Goal: Transaction & Acquisition: Purchase product/service

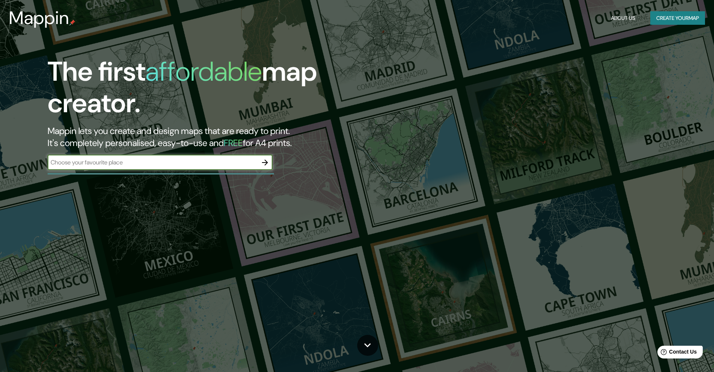
click at [204, 159] on input "text" at bounding box center [153, 162] width 210 height 9
click at [254, 161] on input "text" at bounding box center [153, 162] width 210 height 9
type input "a"
type input "[GEOGRAPHIC_DATA]"
click at [260, 157] on button "button" at bounding box center [265, 162] width 15 height 15
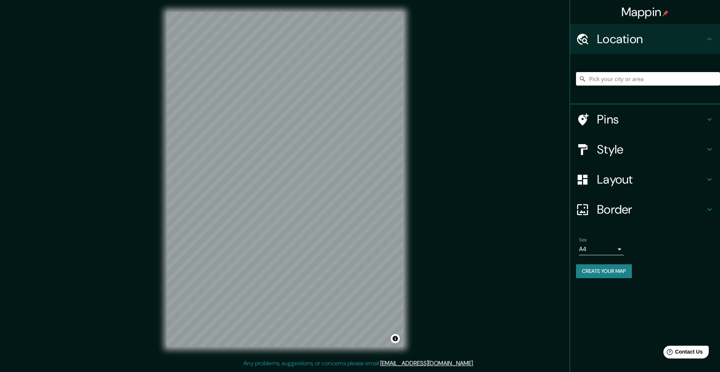
click at [692, 148] on h4 "Style" at bounding box center [651, 149] width 108 height 15
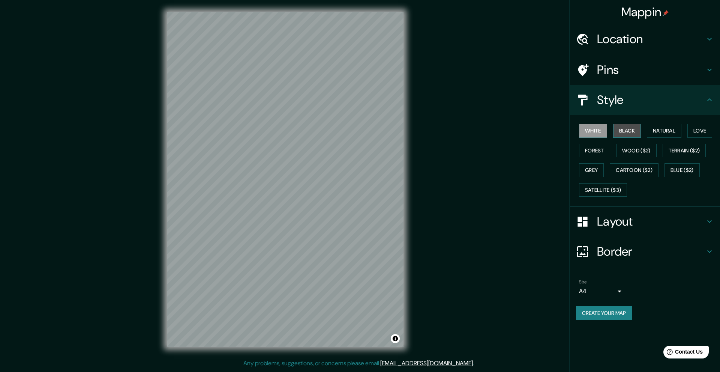
click at [623, 132] on button "Black" at bounding box center [627, 131] width 28 height 14
click at [585, 130] on button "White" at bounding box center [593, 131] width 28 height 14
click at [594, 152] on button "Forest" at bounding box center [594, 151] width 31 height 14
click at [625, 150] on button "Wood ($2)" at bounding box center [636, 151] width 40 height 14
click at [679, 149] on button "Terrain ($2)" at bounding box center [683, 151] width 43 height 14
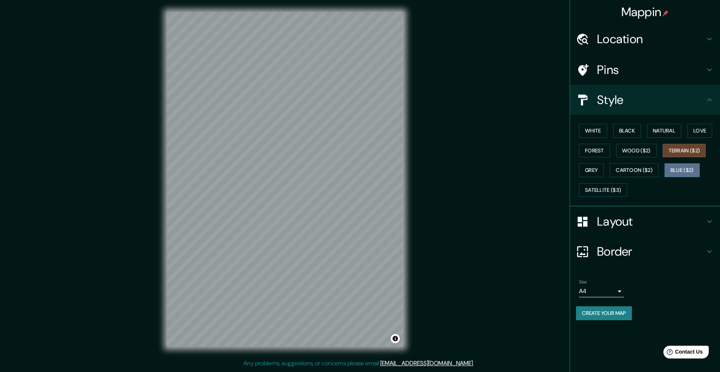
click at [677, 163] on button "Blue ($2)" at bounding box center [681, 170] width 35 height 14
click at [649, 166] on button "Cartoon ($2)" at bounding box center [634, 170] width 49 height 14
click at [428, 235] on div "Mappin Location Pins Style White Black Natural Love Forest Wood ($2) Terrain ($…" at bounding box center [360, 185] width 720 height 370
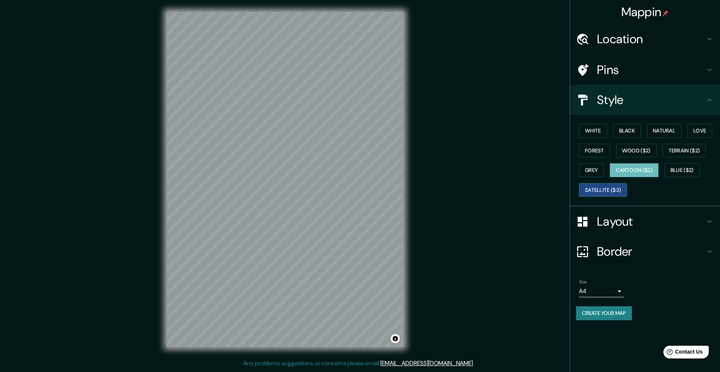
click at [608, 191] on button "Satellite ($3)" at bounding box center [603, 190] width 48 height 14
click at [637, 73] on h4 "Pins" at bounding box center [651, 69] width 108 height 15
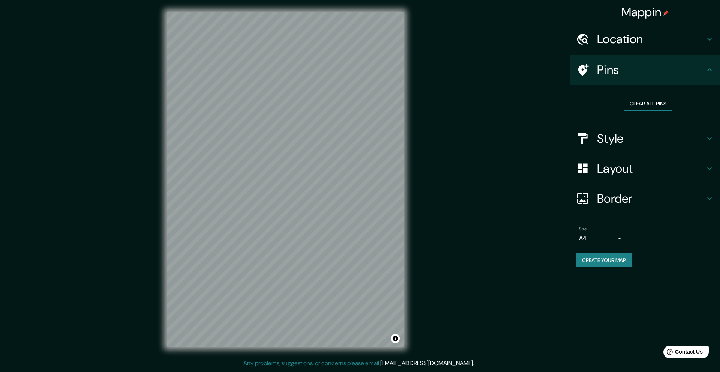
click at [641, 105] on button "Clear all pins" at bounding box center [647, 104] width 49 height 14
click at [621, 236] on body "Mappin Location Pins Clear all pins Style Layout Border Choose a border. Hint :…" at bounding box center [360, 186] width 720 height 372
click at [621, 236] on div at bounding box center [360, 186] width 720 height 372
click at [647, 104] on button "Clear all pins" at bounding box center [647, 104] width 49 height 14
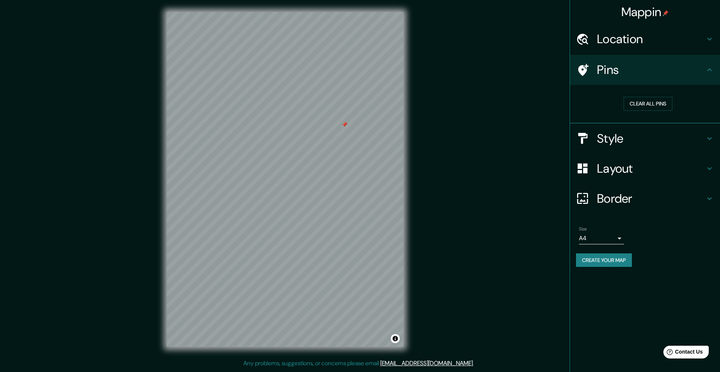
drag, startPoint x: 340, startPoint y: 128, endPoint x: 345, endPoint y: 123, distance: 6.4
click at [345, 123] on div at bounding box center [345, 124] width 6 height 6
click at [640, 100] on button "Clear all pins" at bounding box center [647, 104] width 49 height 14
click at [639, 104] on button "Clear all pins" at bounding box center [647, 104] width 49 height 14
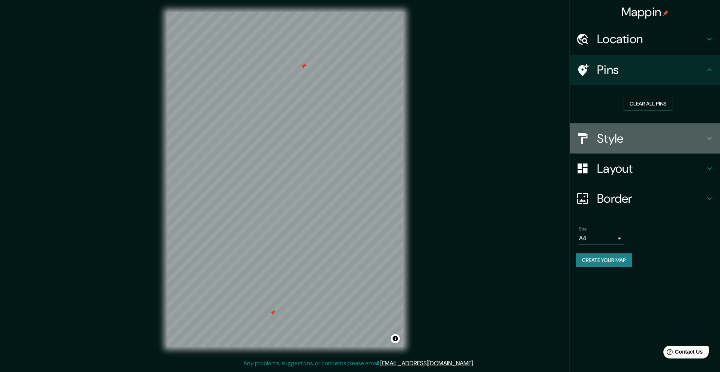
click at [671, 142] on h4 "Style" at bounding box center [651, 138] width 108 height 15
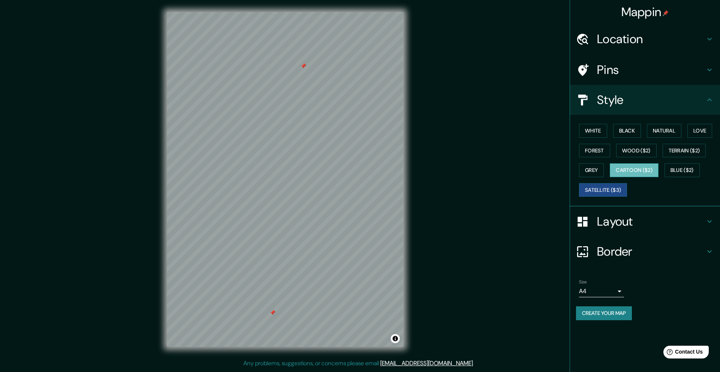
click at [632, 172] on button "Cartoon ($2)" at bounding box center [634, 170] width 49 height 14
click at [686, 171] on button "Blue ($2)" at bounding box center [681, 170] width 35 height 14
click at [641, 167] on button "Cartoon ($2)" at bounding box center [634, 170] width 49 height 14
click at [594, 168] on button "Grey" at bounding box center [591, 170] width 25 height 14
click at [601, 151] on button "Forest" at bounding box center [594, 151] width 31 height 14
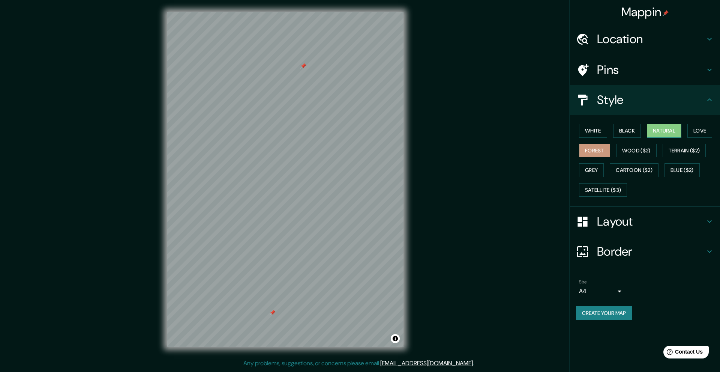
click at [671, 127] on button "Natural" at bounding box center [664, 131] width 34 height 14
click at [704, 126] on button "Love" at bounding box center [699, 131] width 25 height 14
click at [662, 129] on button "Natural" at bounding box center [664, 131] width 34 height 14
click at [623, 127] on button "Black" at bounding box center [627, 131] width 28 height 14
click at [596, 130] on button "White" at bounding box center [593, 131] width 28 height 14
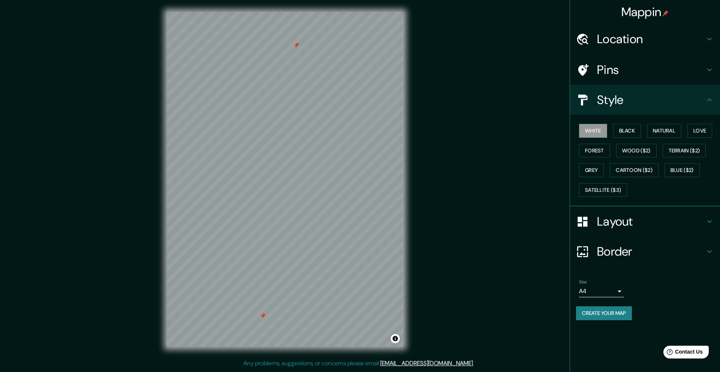
click at [676, 42] on h4 "Location" at bounding box center [651, 38] width 108 height 15
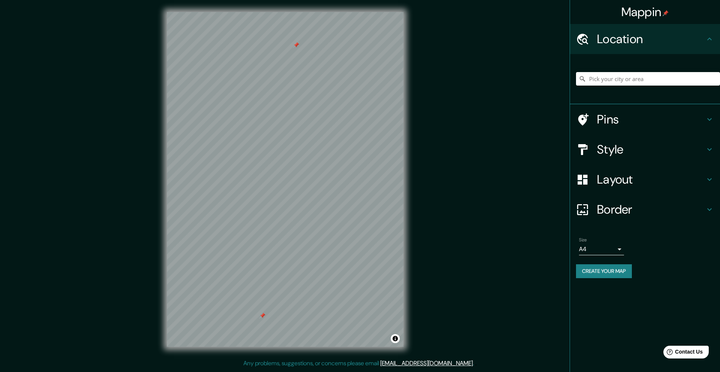
click at [675, 42] on h4 "Location" at bounding box center [651, 38] width 108 height 15
click at [626, 123] on h4 "Pins" at bounding box center [651, 119] width 108 height 15
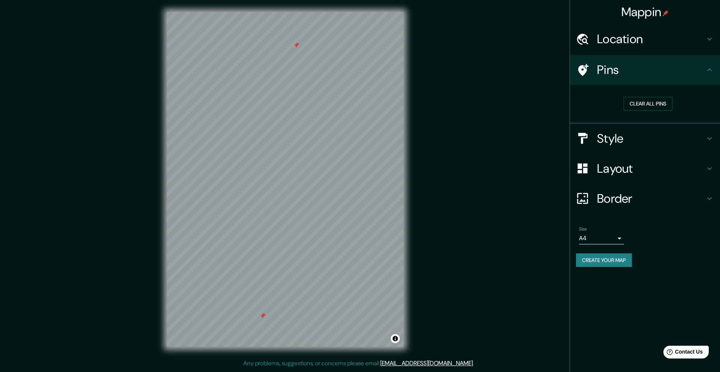
click at [621, 142] on h4 "Style" at bounding box center [651, 138] width 108 height 15
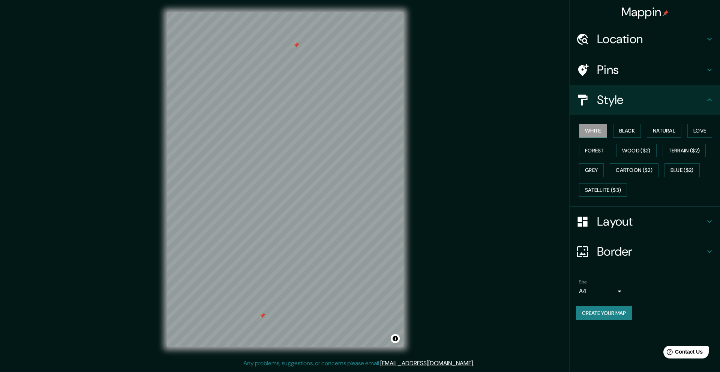
click at [613, 225] on h4 "Layout" at bounding box center [651, 221] width 108 height 15
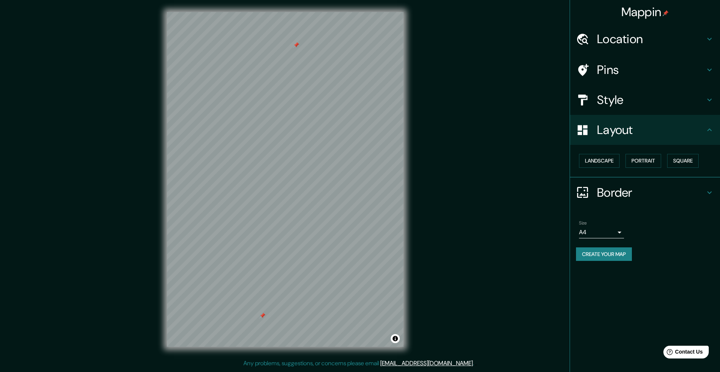
click at [629, 193] on h4 "Border" at bounding box center [651, 192] width 108 height 15
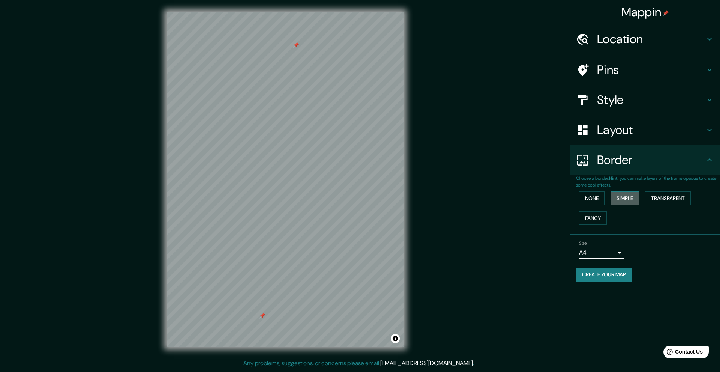
click at [626, 200] on button "Simple" at bounding box center [624, 198] width 28 height 14
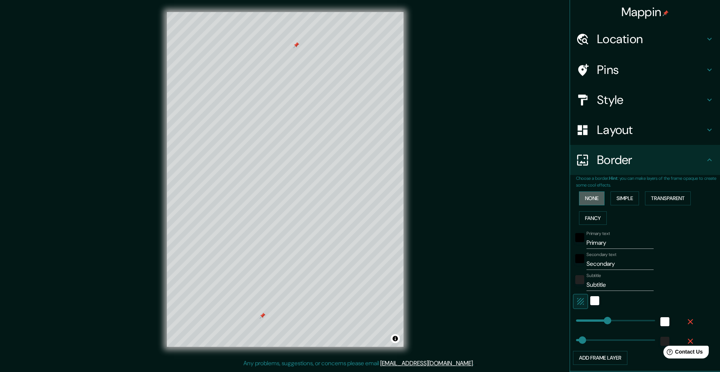
click at [595, 194] on button "None" at bounding box center [591, 198] width 25 height 14
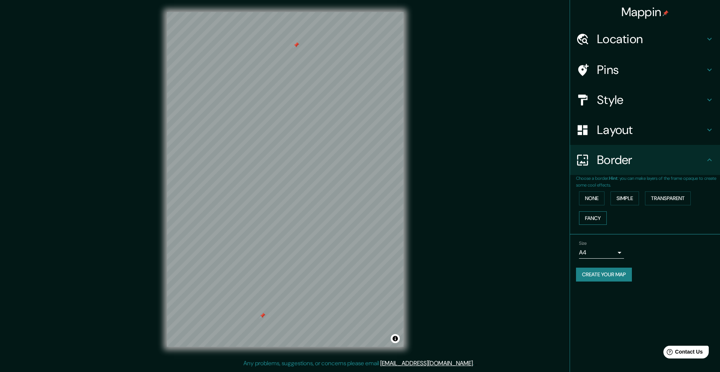
click at [592, 220] on button "Fancy" at bounding box center [593, 218] width 28 height 14
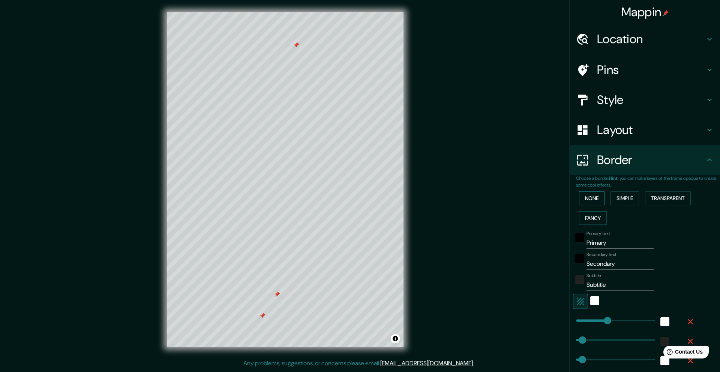
click at [585, 197] on button "None" at bounding box center [591, 198] width 25 height 14
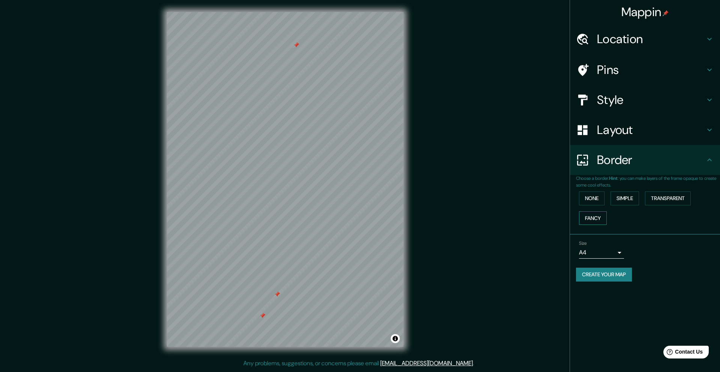
click at [593, 215] on button "Fancy" at bounding box center [593, 218] width 28 height 14
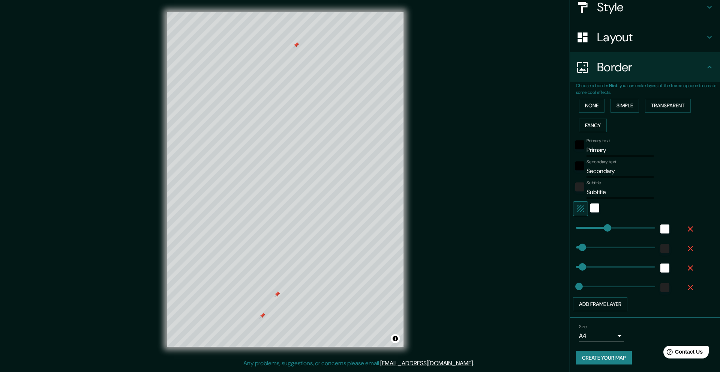
scroll to position [94, 0]
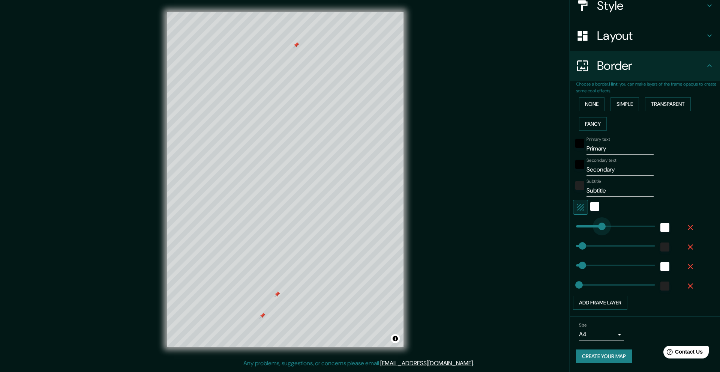
type input "96"
drag, startPoint x: 602, startPoint y: 228, endPoint x: 582, endPoint y: 230, distance: 20.3
type input "50"
type input "25"
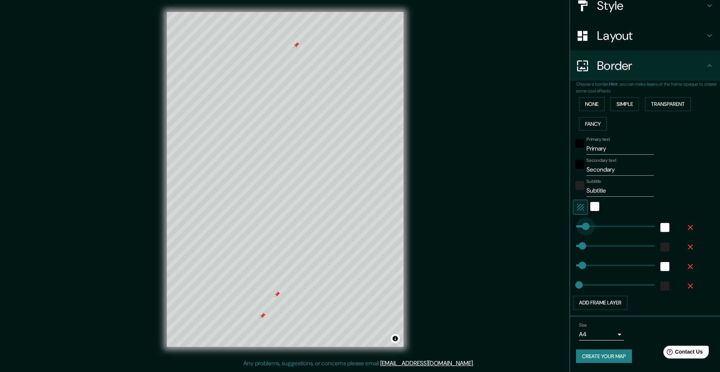
type input "60"
drag, startPoint x: 586, startPoint y: 229, endPoint x: 578, endPoint y: 229, distance: 7.9
type input "50"
type input "25"
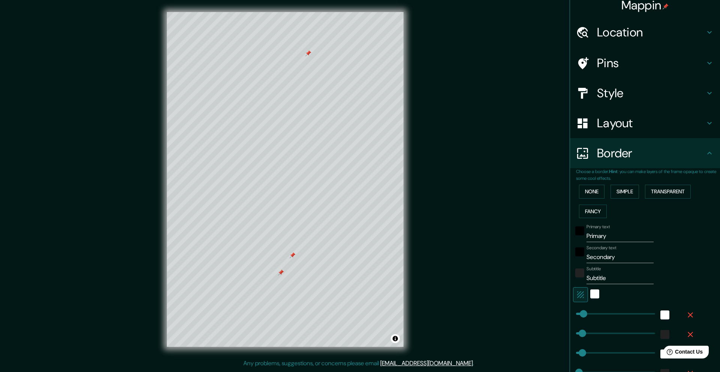
scroll to position [0, 0]
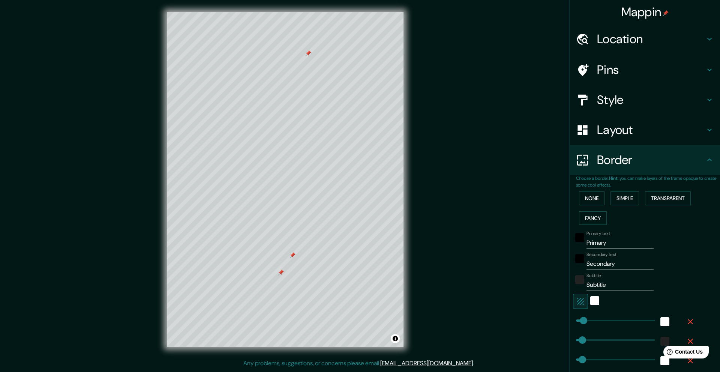
click at [628, 71] on h4 "Pins" at bounding box center [651, 69] width 108 height 15
type input "50"
type input "25"
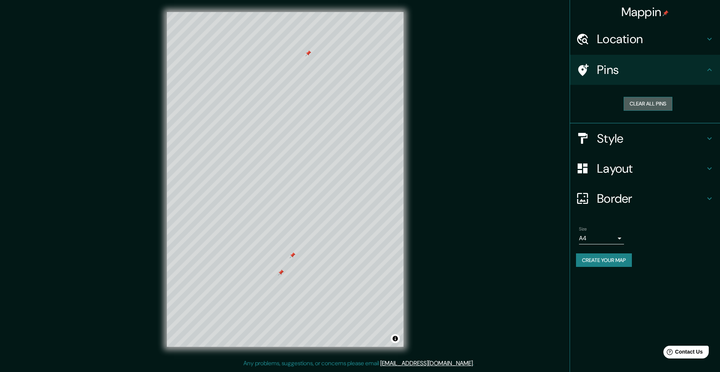
click at [643, 104] on button "Clear all pins" at bounding box center [647, 104] width 49 height 14
click at [661, 105] on button "Clear all pins" at bounding box center [647, 104] width 49 height 14
click at [640, 99] on button "Clear all pins" at bounding box center [647, 104] width 49 height 14
click at [647, 104] on button "Clear all pins" at bounding box center [647, 104] width 49 height 14
click at [652, 102] on button "Clear all pins" at bounding box center [647, 104] width 49 height 14
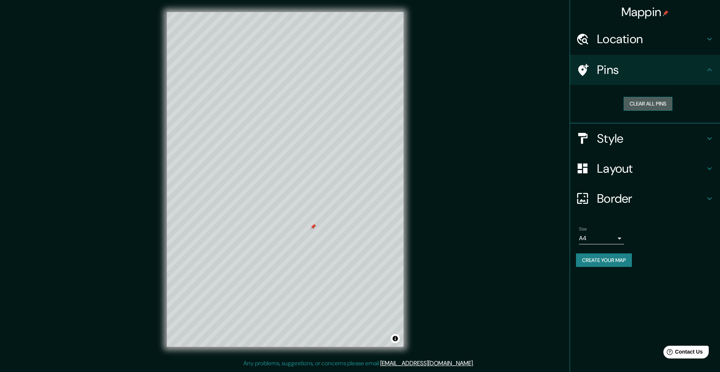
click at [649, 104] on button "Clear all pins" at bounding box center [647, 104] width 49 height 14
click at [658, 103] on button "Clear all pins" at bounding box center [647, 104] width 49 height 14
click at [657, 101] on button "Clear all pins" at bounding box center [647, 104] width 49 height 14
click at [649, 103] on button "Clear all pins" at bounding box center [647, 104] width 49 height 14
click at [625, 141] on h4 "Style" at bounding box center [651, 138] width 108 height 15
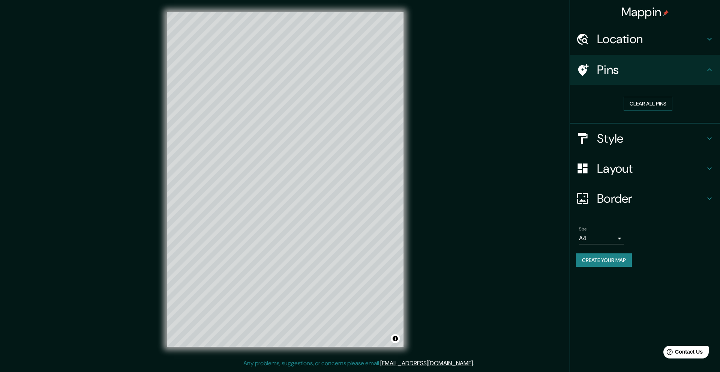
type input "50"
type input "25"
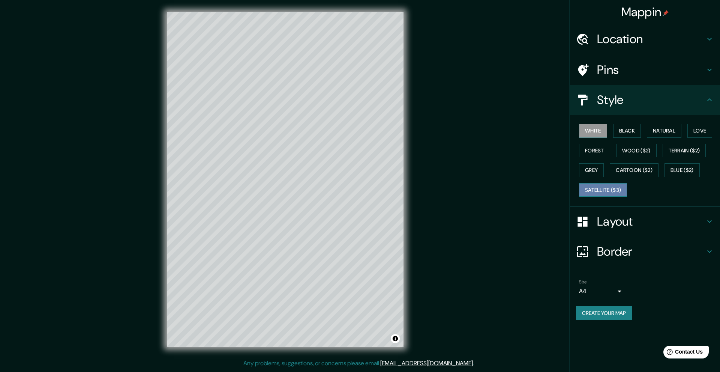
click at [598, 189] on button "Satellite ($3)" at bounding box center [603, 190] width 48 height 14
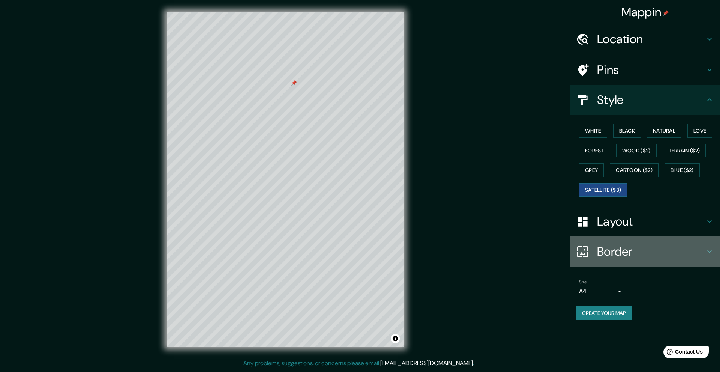
click at [659, 255] on h4 "Border" at bounding box center [651, 251] width 108 height 15
type input "50"
type input "25"
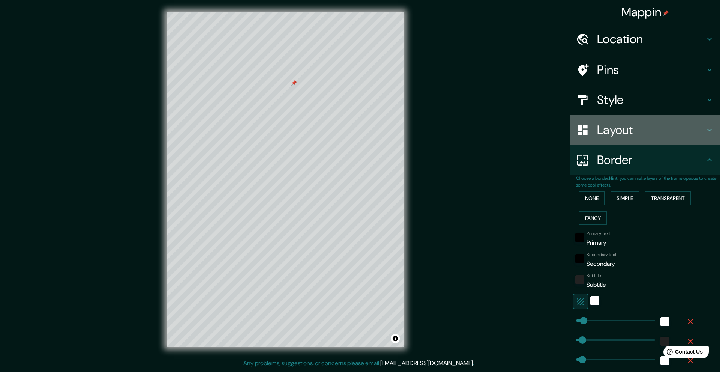
click at [667, 137] on div "Layout" at bounding box center [645, 130] width 150 height 30
type input "50"
type input "25"
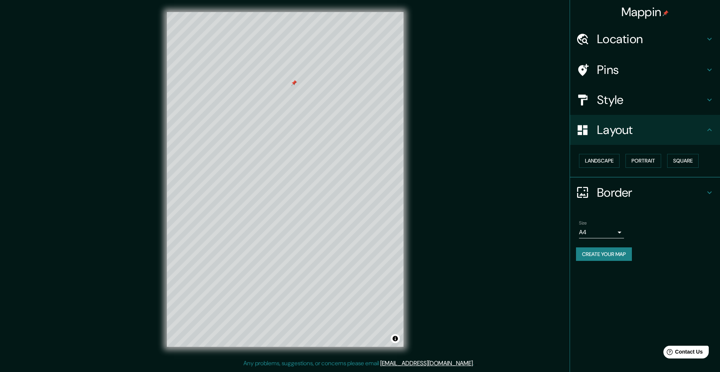
click at [655, 102] on h4 "Style" at bounding box center [651, 99] width 108 height 15
type input "50"
type input "25"
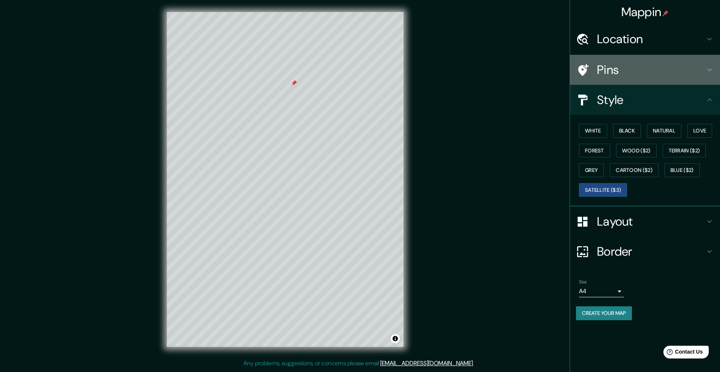
click at [655, 71] on h4 "Pins" at bounding box center [651, 69] width 108 height 15
type input "50"
type input "25"
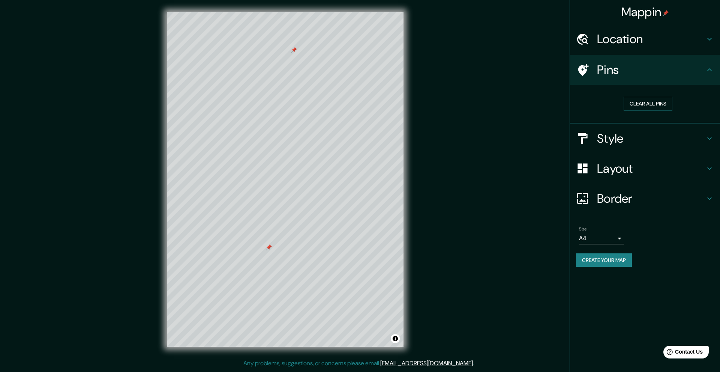
click at [634, 142] on h4 "Style" at bounding box center [651, 138] width 108 height 15
type input "50"
type input "25"
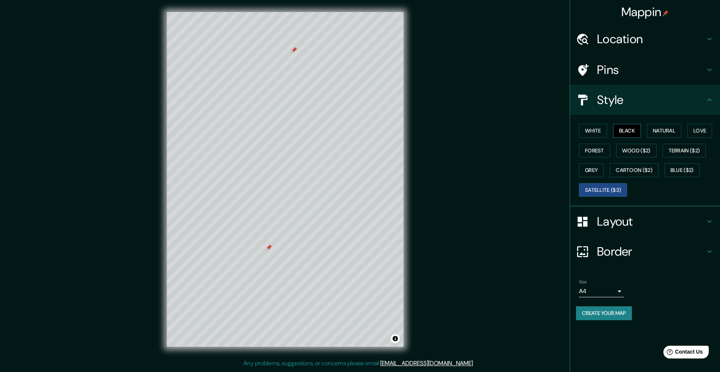
click at [638, 127] on button "Black" at bounding box center [627, 131] width 28 height 14
click at [652, 131] on button "Natural" at bounding box center [664, 131] width 34 height 14
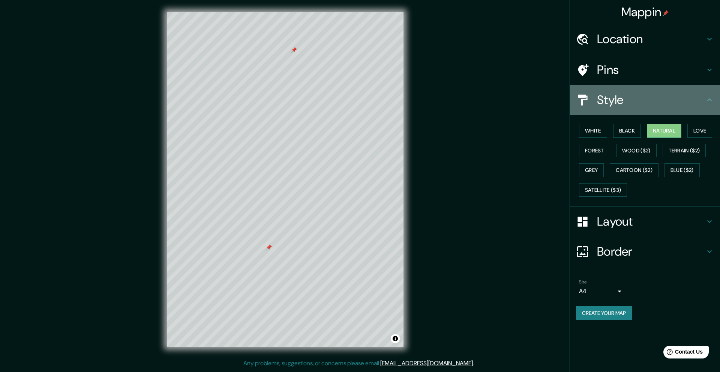
click at [603, 104] on h4 "Style" at bounding box center [651, 99] width 108 height 15
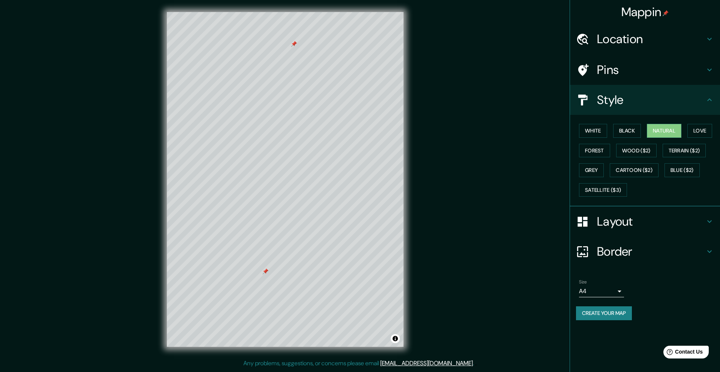
click at [614, 101] on h4 "Style" at bounding box center [651, 99] width 108 height 15
click at [629, 221] on h4 "Layout" at bounding box center [651, 221] width 108 height 15
type input "50"
type input "25"
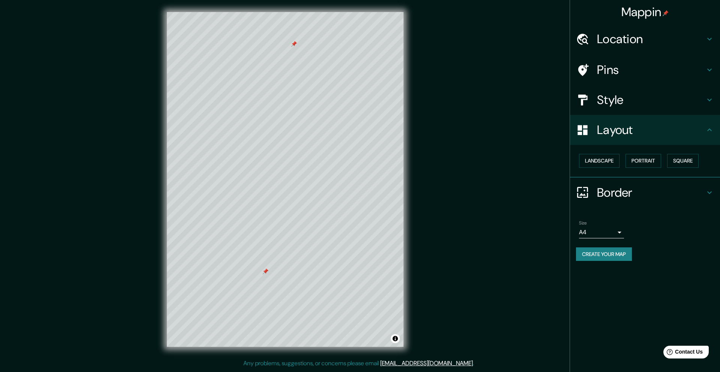
click at [636, 193] on h4 "Border" at bounding box center [651, 192] width 108 height 15
type input "50"
type input "25"
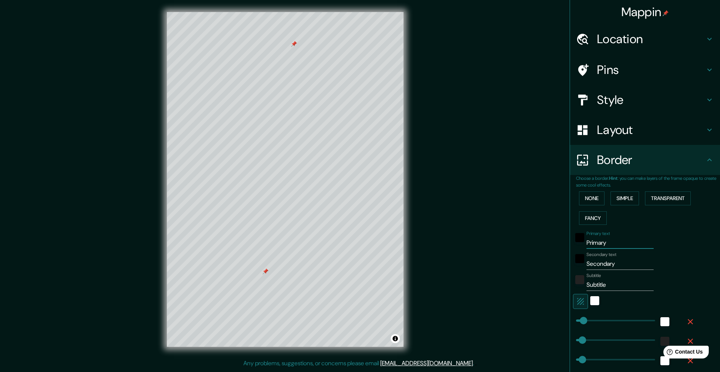
drag, startPoint x: 602, startPoint y: 244, endPoint x: 568, endPoint y: 245, distance: 34.1
click at [573, 245] on div "Primary text Primary" at bounding box center [634, 240] width 123 height 18
type input "v"
type input "50"
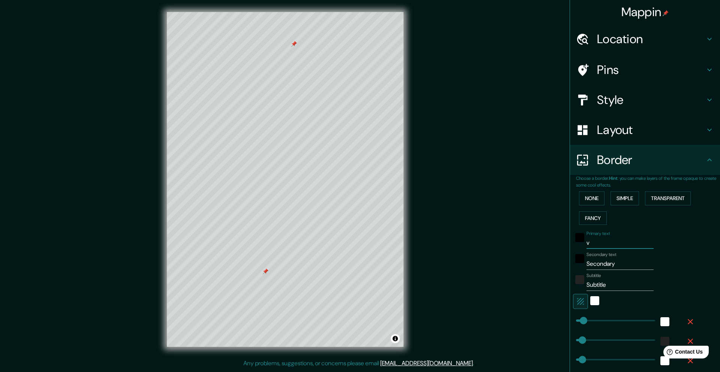
type input "25"
type input "via"
type input "50"
type input "25"
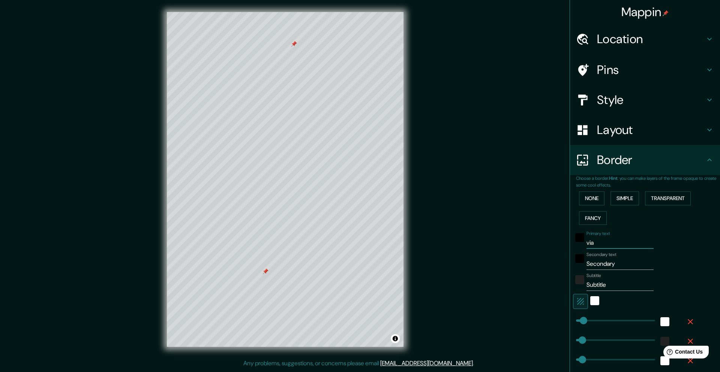
type input "via"
type input "50"
type input "25"
type input "via"
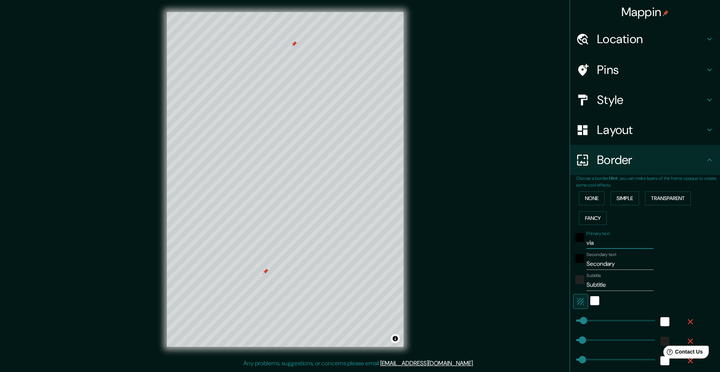
type input "50"
type input "25"
type input "vi"
type input "50"
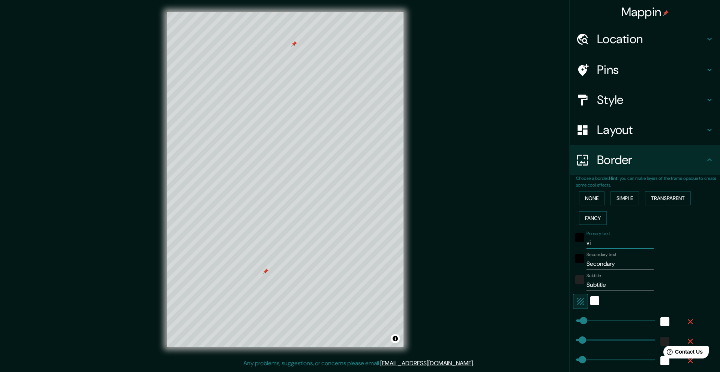
type input "50"
type input "25"
type input "via"
type input "50"
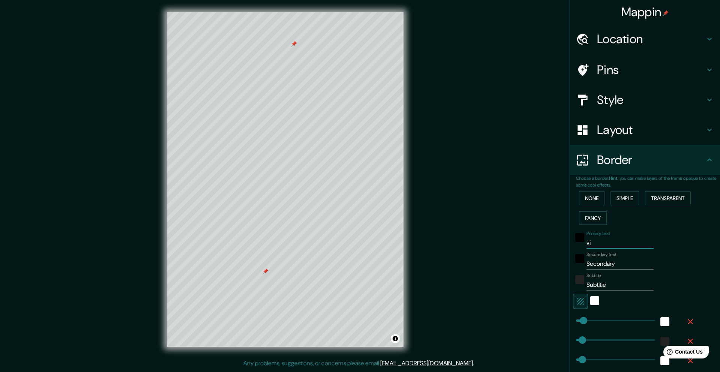
type input "25"
type input "via"
type input "50"
type input "25"
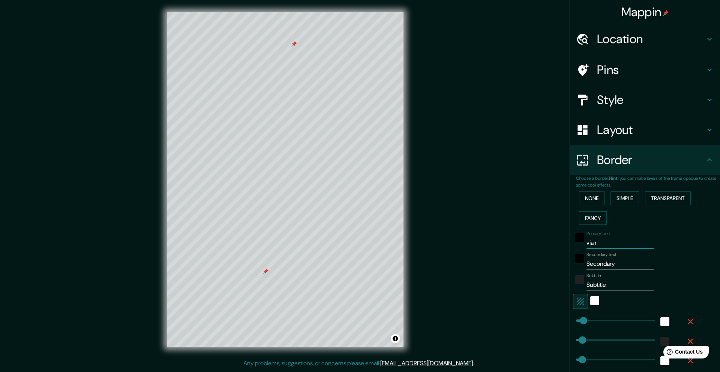
type input "via re"
type input "50"
type input "25"
type input "via red"
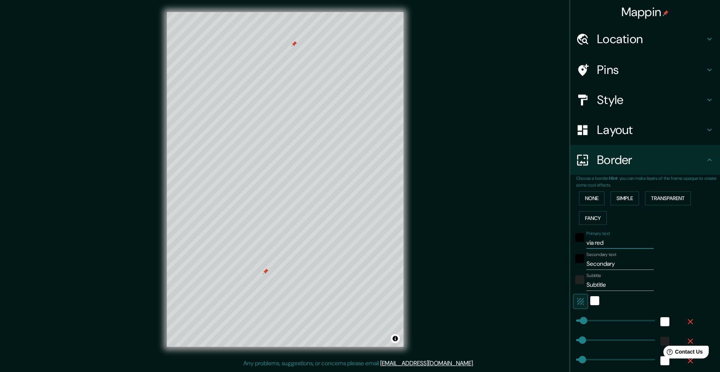
type input "50"
type input "25"
type input "via red"
type input "50"
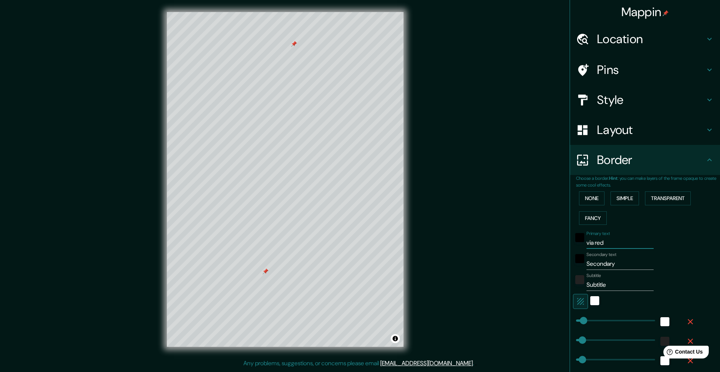
type input "50"
type input "25"
type input "via red g"
type input "50"
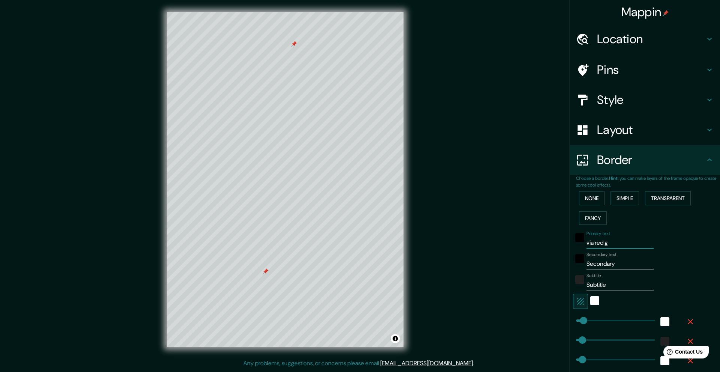
type input "25"
type input "via red gr"
type input "50"
type input "25"
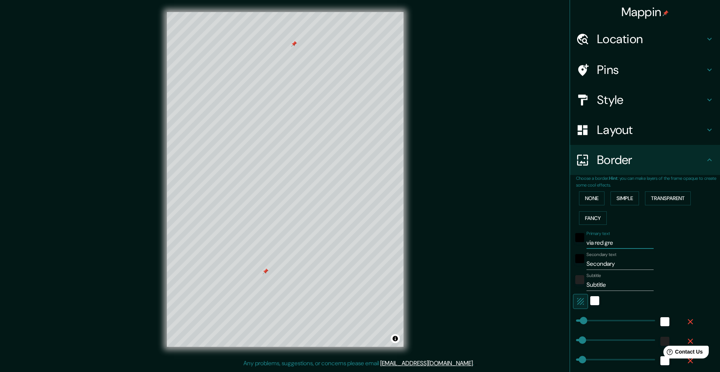
type input "via red grey"
type input "50"
type input "25"
type input "via red grey"
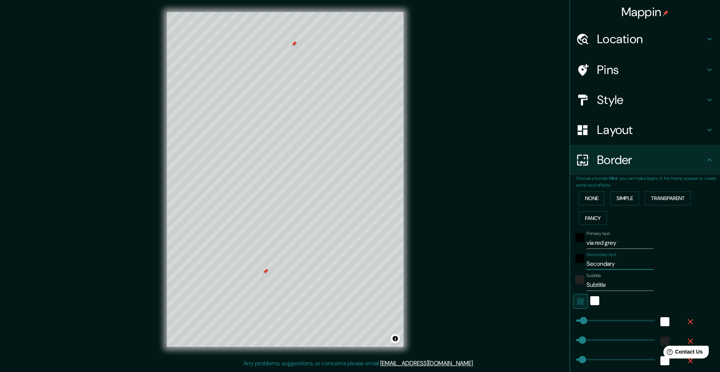
drag, startPoint x: 613, startPoint y: 266, endPoint x: 580, endPoint y: 267, distance: 33.0
click at [580, 267] on div "Secondary text Secondary" at bounding box center [634, 261] width 123 height 18
type input "v"
type input "50"
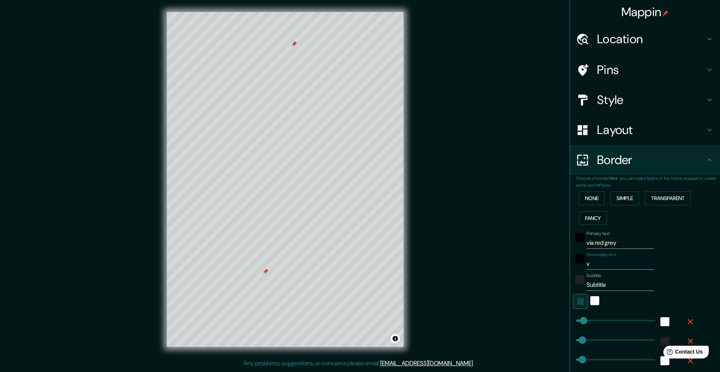
type input "25"
type input "vi"
type input "50"
type input "25"
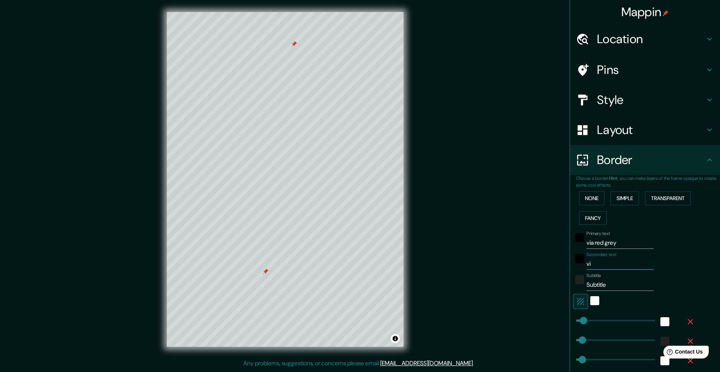
type input "via"
type input "50"
type input "25"
type input "via"
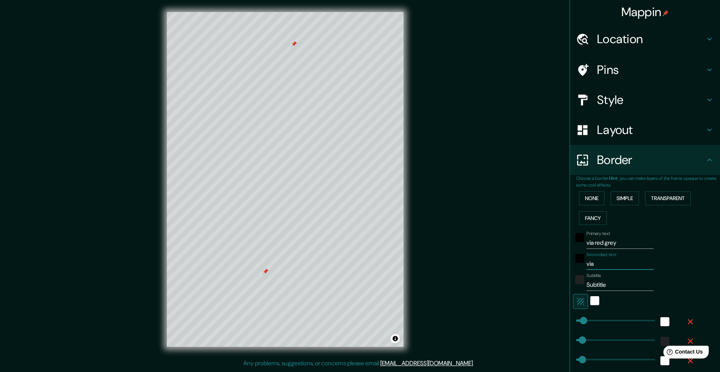
type input "50"
type input "25"
type input "via"
type input "50"
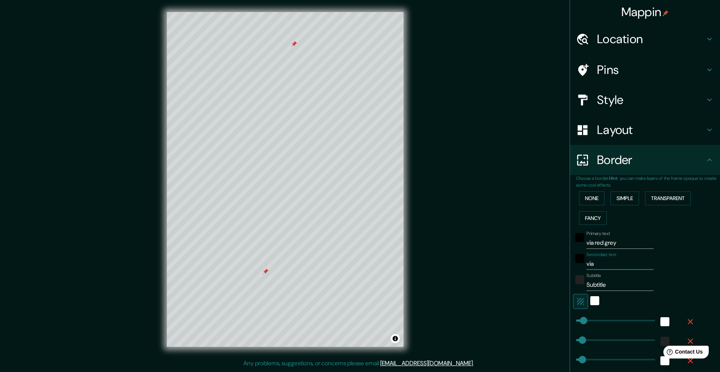
type input "50"
type input "25"
type input "vi"
type input "50"
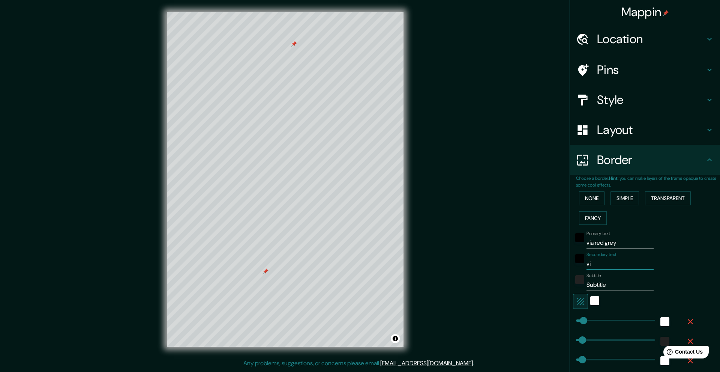
type input "25"
type input "v"
type input "50"
type input "25"
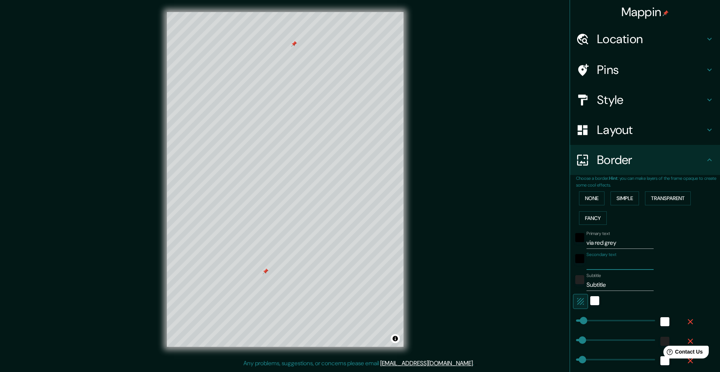
type input "50"
type input "25"
type input "ha"
type input "50"
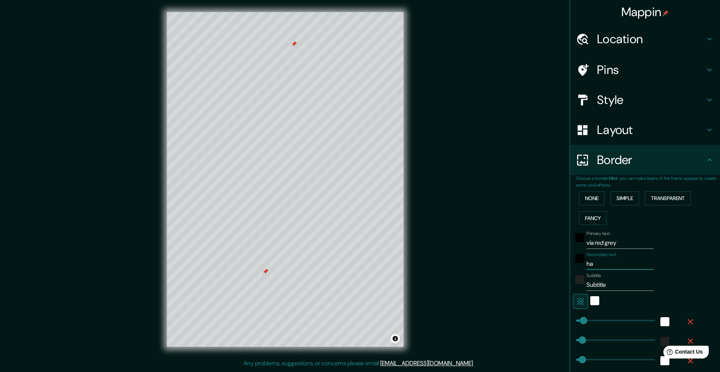
type input "50"
type input "25"
type input "hacia"
type input "50"
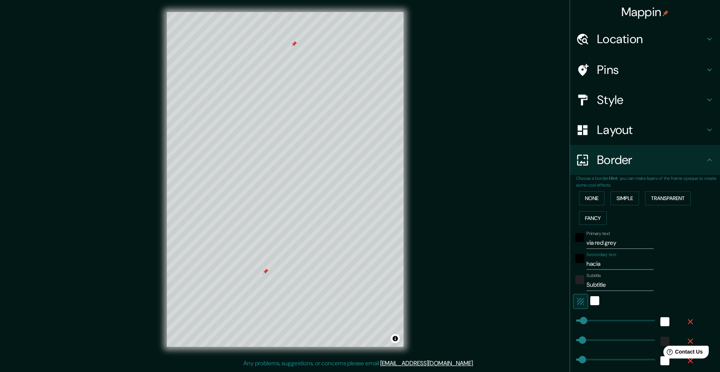
type input "25"
type input "hacia e"
type input "50"
type input "25"
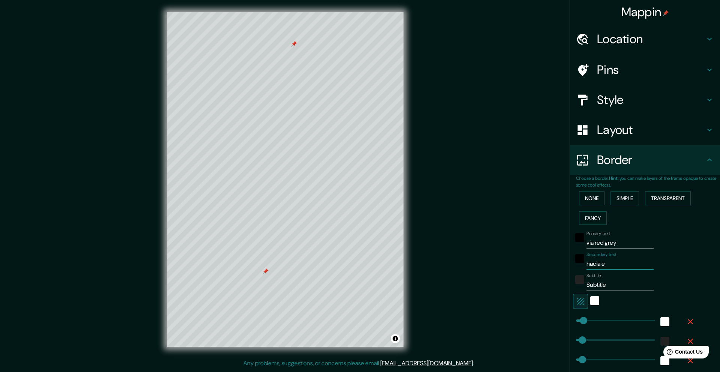
type input "hacia"
type input "50"
type input "25"
type input "hacia pe"
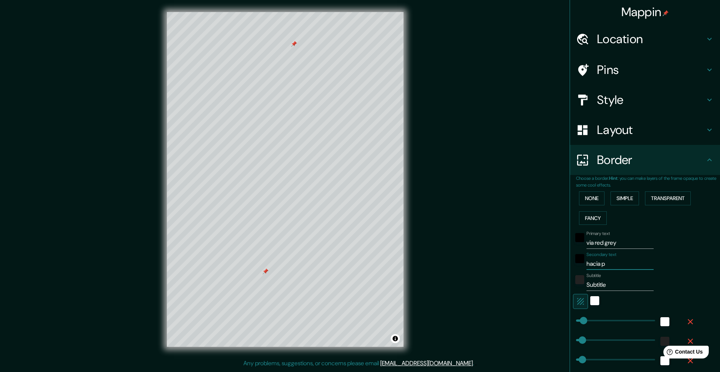
type input "50"
type input "25"
type input "hacia ped"
type input "50"
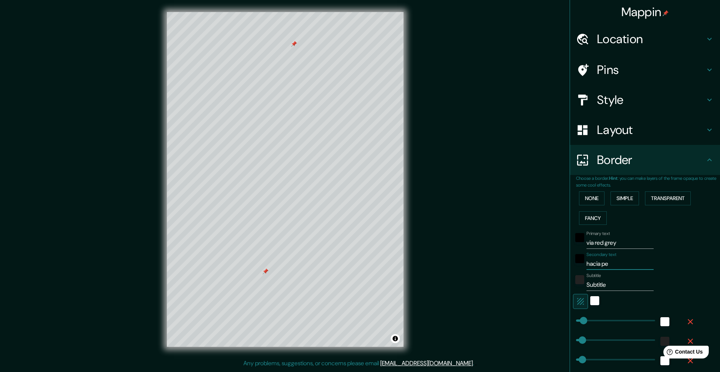
type input "50"
type input "25"
type input "hacia pedr"
type input "50"
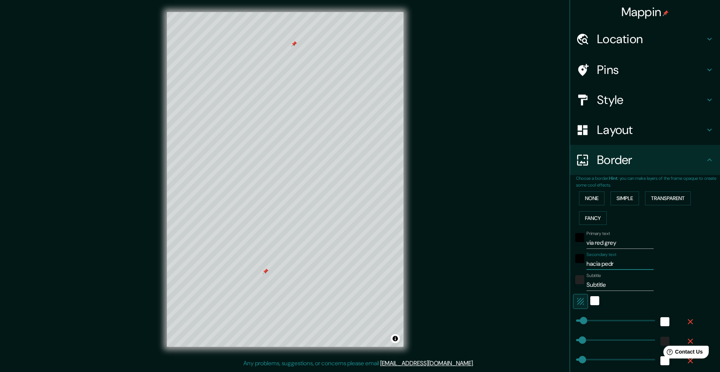
type input "25"
type input "hacia pedreg"
type input "50"
type input "25"
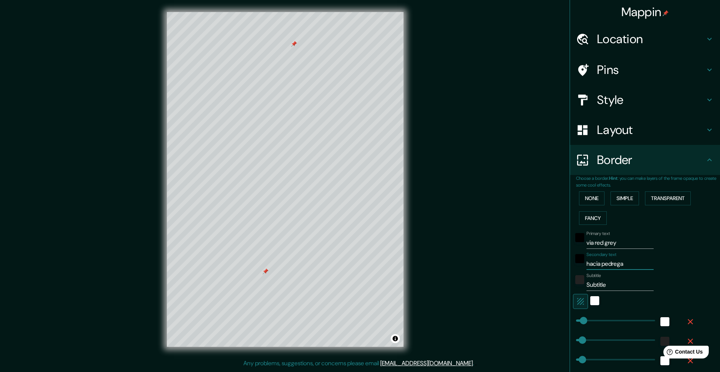
type input "hacia pedregal"
type input "50"
type input "25"
type input "hacia pedregal"
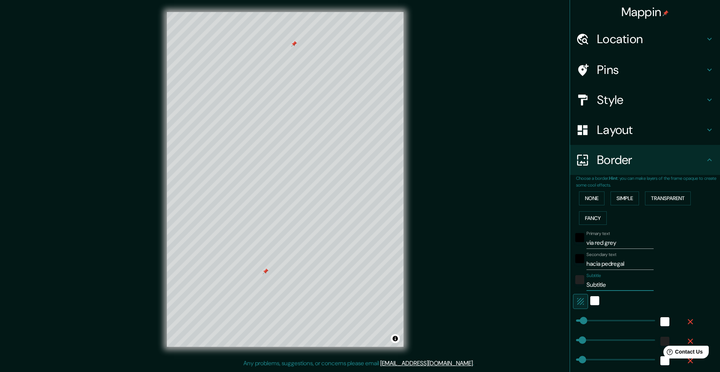
drag, startPoint x: 607, startPoint y: 283, endPoint x: 570, endPoint y: 286, distance: 36.9
click at [573, 287] on div "Subtitle Subtitle" at bounding box center [634, 282] width 123 height 18
type input "50"
type input "25"
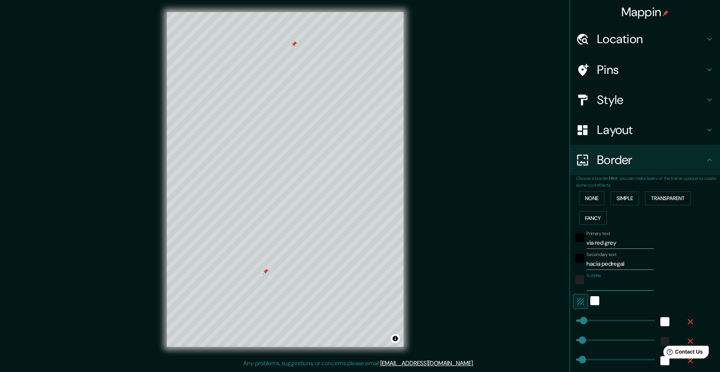
click at [508, 268] on div "Mappin Location Pins Style Layout Border Choose a border. Hint : you can make l…" at bounding box center [360, 185] width 720 height 370
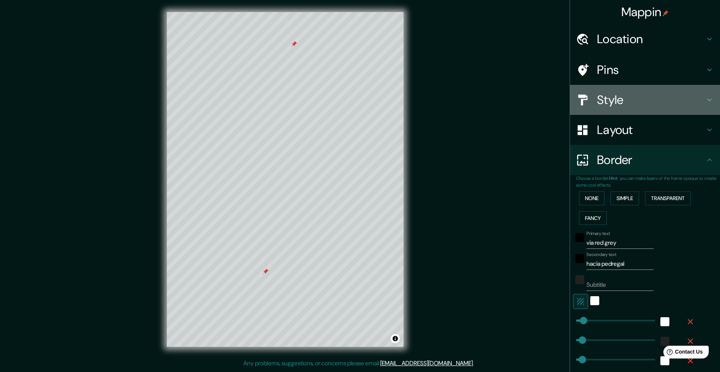
click at [627, 100] on h4 "Style" at bounding box center [651, 99] width 108 height 15
type input "50"
type input "25"
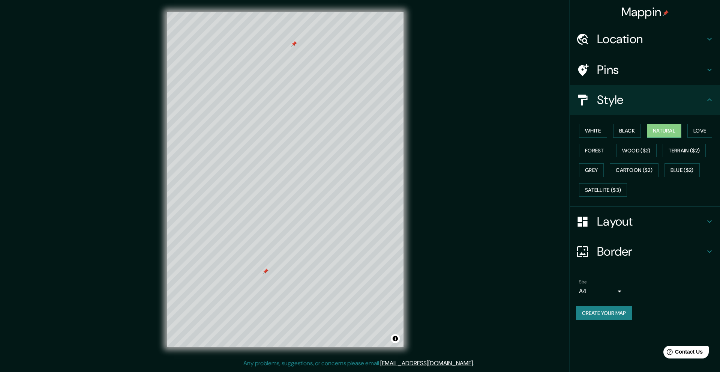
click at [628, 68] on h4 "Pins" at bounding box center [651, 69] width 108 height 15
type input "50"
type input "25"
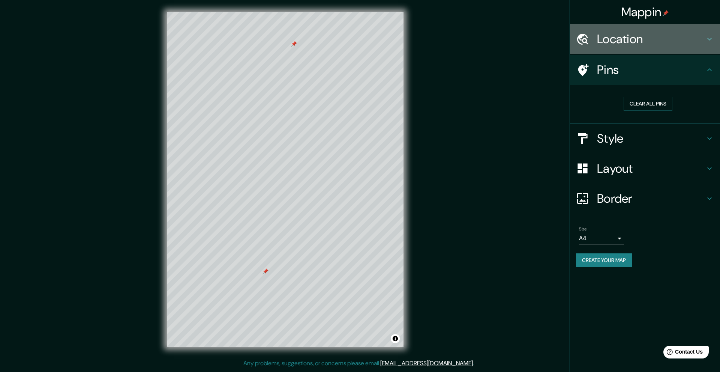
click at [636, 39] on h4 "Location" at bounding box center [651, 38] width 108 height 15
type input "50"
type input "25"
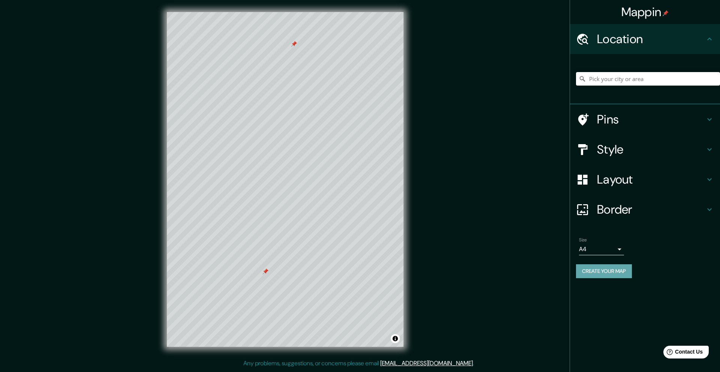
click at [607, 269] on button "Create your map" at bounding box center [604, 271] width 56 height 14
click at [615, 273] on button "Create your map" at bounding box center [604, 271] width 56 height 14
click at [475, 160] on div "Mappin Location Pins Style Layout Border Choose a border. Hint : you can make l…" at bounding box center [360, 185] width 720 height 370
click at [714, 38] on div "Location" at bounding box center [645, 39] width 150 height 30
click at [712, 37] on icon at bounding box center [709, 38] width 9 height 9
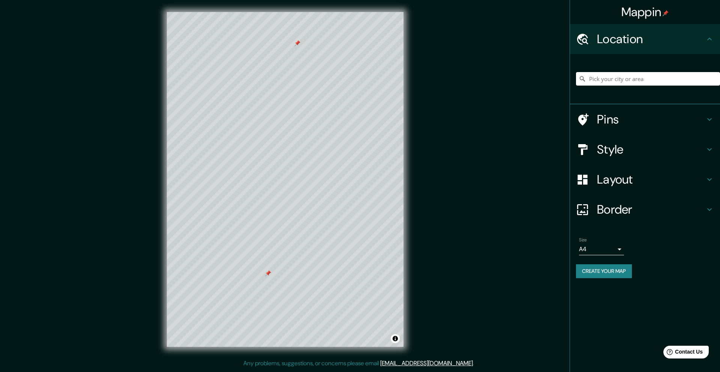
click at [612, 273] on button "Create your map" at bounding box center [604, 271] width 56 height 14
drag, startPoint x: 389, startPoint y: 11, endPoint x: 423, endPoint y: 132, distance: 125.9
click at [423, 132] on div "Mappin Location Pins Style Layout Border Choose a border. Hint : you can make l…" at bounding box center [360, 185] width 720 height 370
